Goal: Task Accomplishment & Management: Manage account settings

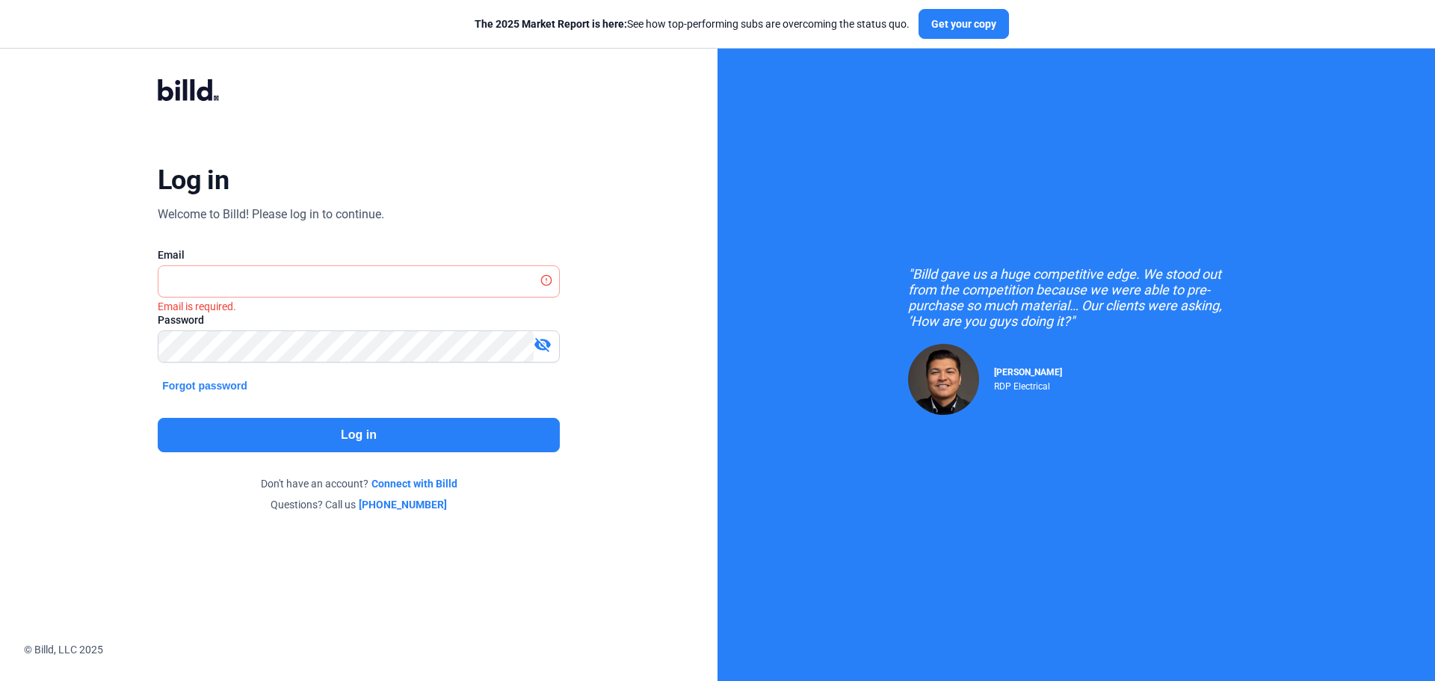
click at [417, 434] on button "Log in" at bounding box center [359, 435] width 402 height 34
click at [347, 271] on input "text" at bounding box center [358, 281] width 401 height 31
type input "[EMAIL_ADDRESS][DOMAIN_NAME]"
click at [374, 440] on button "Log in" at bounding box center [359, 435] width 402 height 34
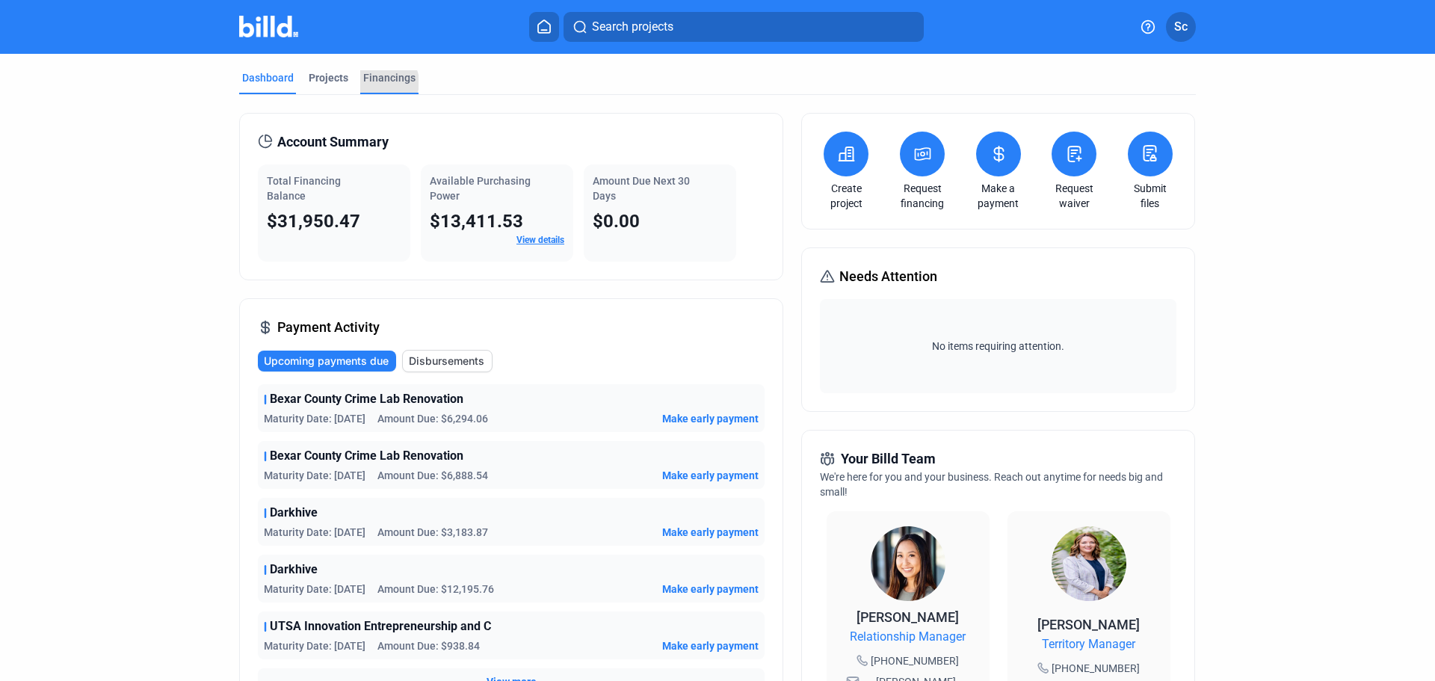
click at [378, 82] on div "Financings" at bounding box center [389, 77] width 52 height 15
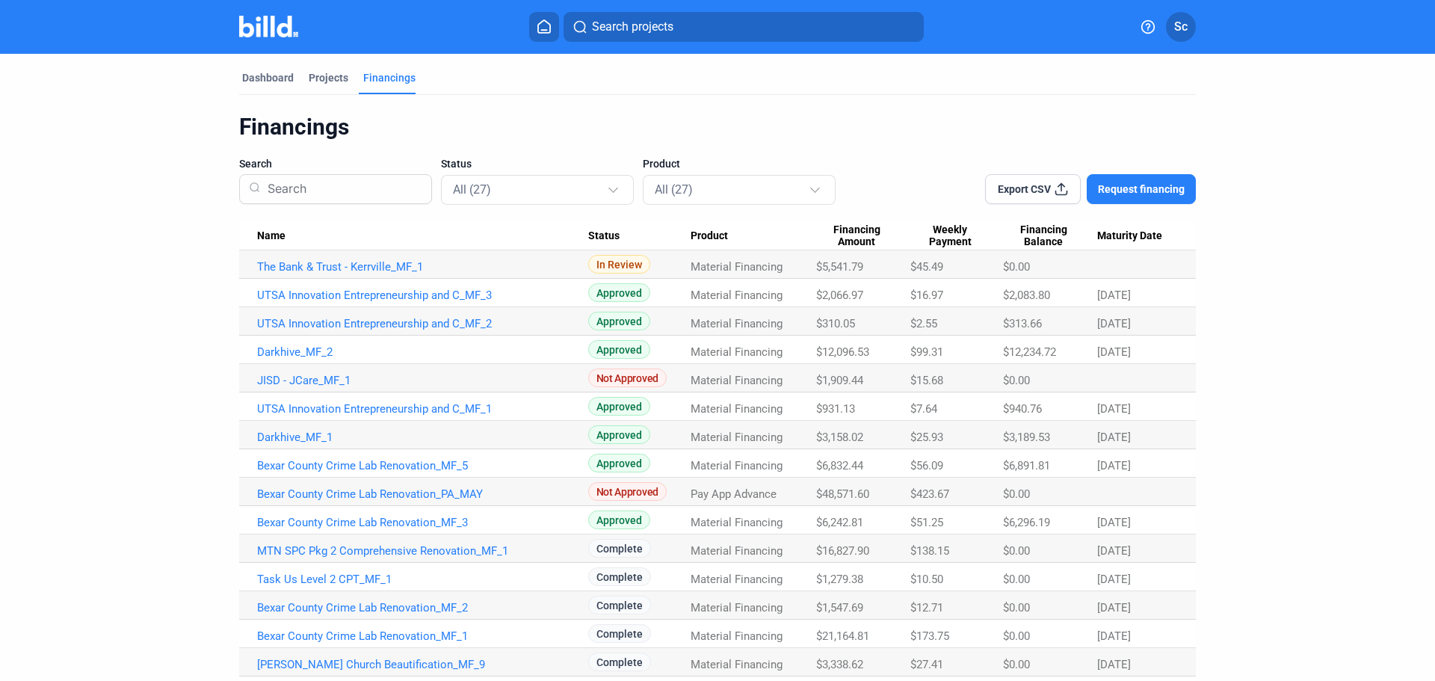
drag, startPoint x: 445, startPoint y: 407, endPoint x: 110, endPoint y: 341, distance: 341.3
click at [110, 341] on dashboard "Dashboard Projects Financings Financings Search Status All (27) Product All (27…" at bounding box center [718, 536] width 1292 height 964
click at [1138, 378] on Date at bounding box center [1146, 378] width 99 height 28
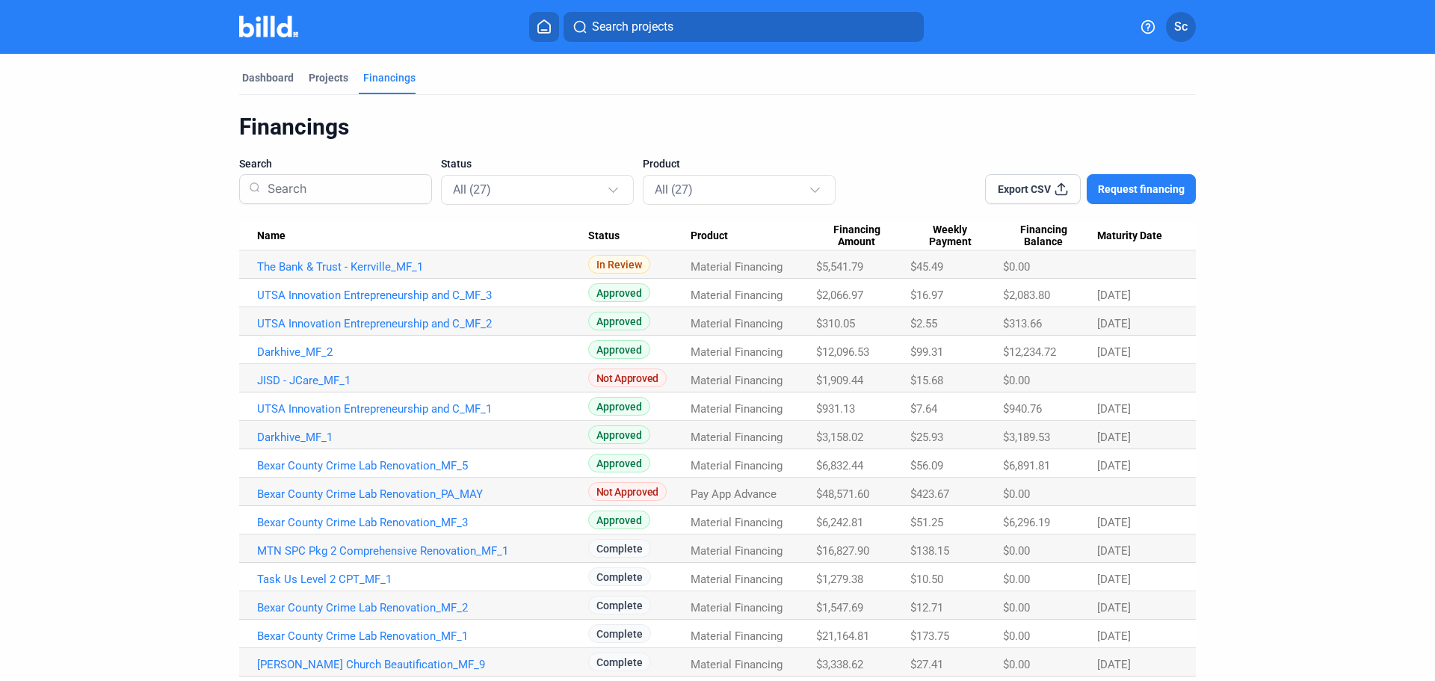
click at [1306, 271] on dashboard "Dashboard Projects Financings Financings Search Status All (27) Product All (27…" at bounding box center [718, 536] width 1292 height 964
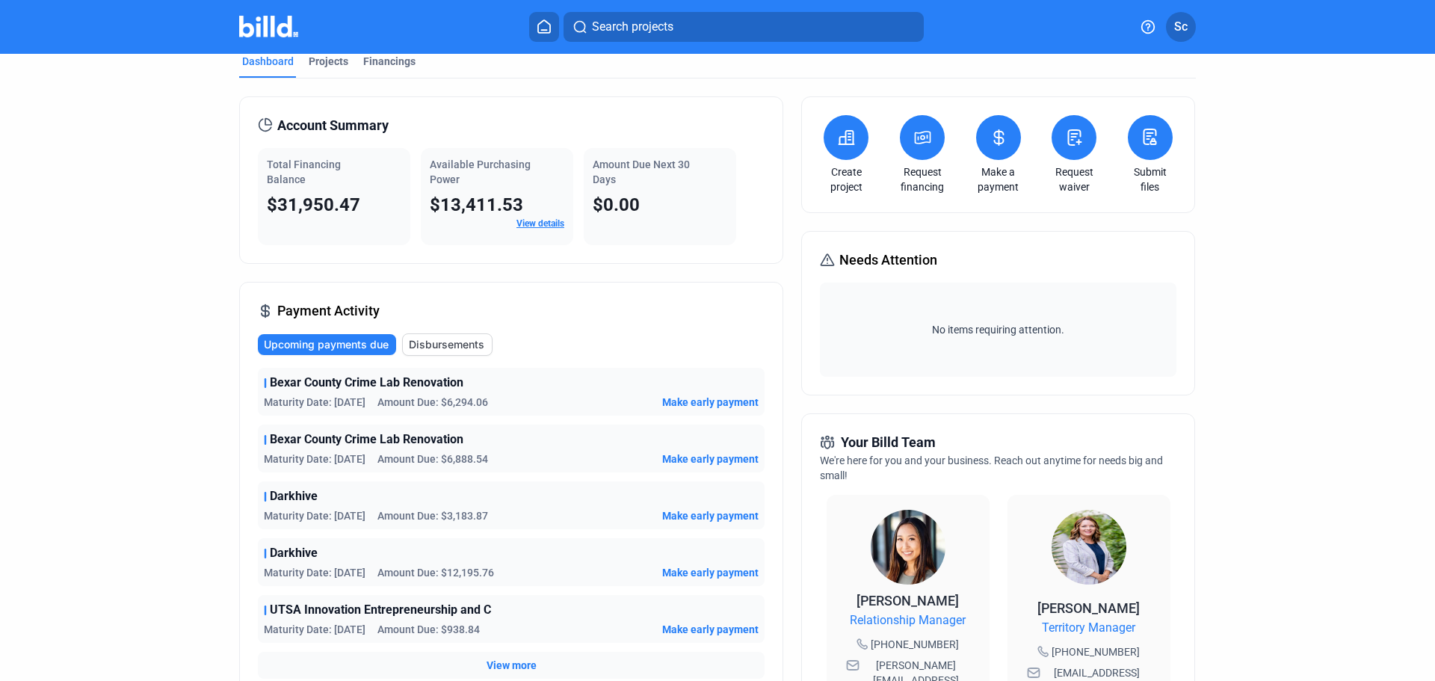
scroll to position [17, 0]
click at [384, 61] on div "Financings" at bounding box center [389, 60] width 52 height 15
